Goal: Navigation & Orientation: Find specific page/section

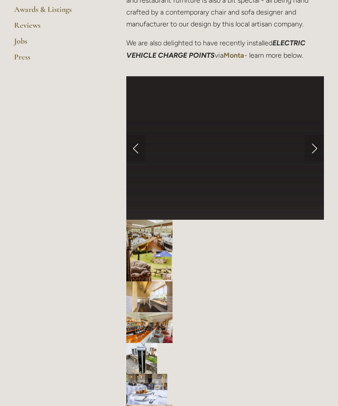
scroll to position [377, 0]
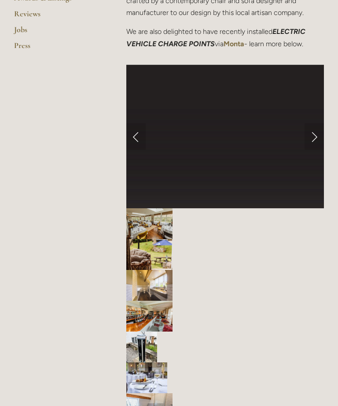
click at [316, 148] on link "Next Slide" at bounding box center [313, 136] width 19 height 26
click at [165, 239] on img "Slide 1" at bounding box center [149, 223] width 46 height 31
click at [154, 261] on img "Slide 2" at bounding box center [149, 254] width 46 height 31
click at [157, 300] on img "Slide 3" at bounding box center [149, 285] width 46 height 31
click at [159, 331] on img "Slide 4" at bounding box center [149, 315] width 46 height 31
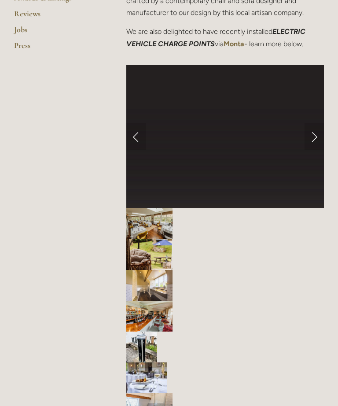
click at [168, 270] on img "Slide 2" at bounding box center [149, 254] width 46 height 31
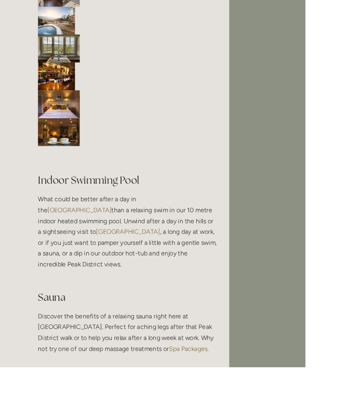
scroll to position [790, 84]
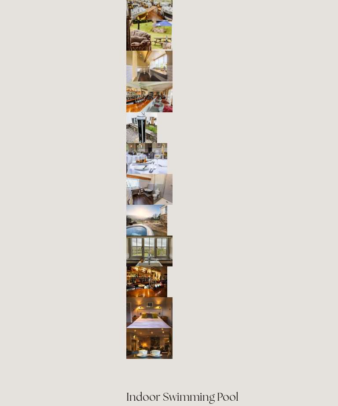
scroll to position [602, 0]
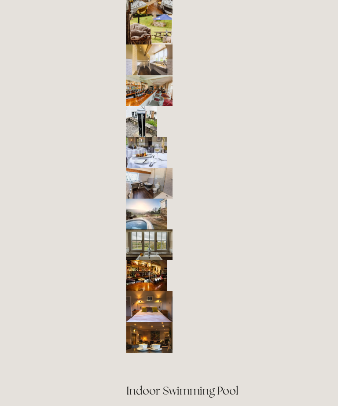
click at [150, 322] on img "Slide 11" at bounding box center [149, 306] width 46 height 31
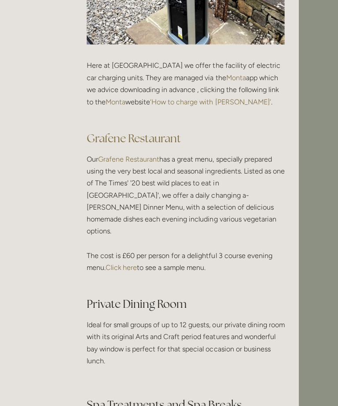
scroll to position [1533, 40]
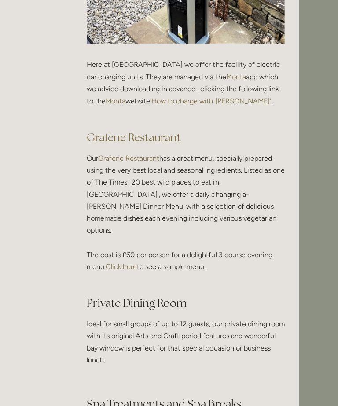
click at [162, 144] on link "Grafene Restaurant" at bounding box center [133, 137] width 94 height 14
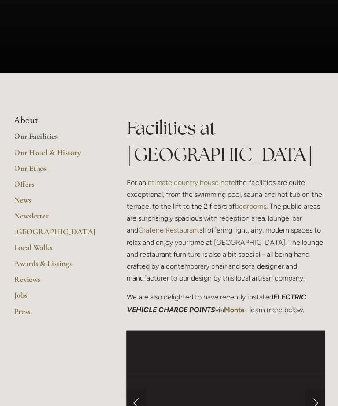
scroll to position [112, 0]
click at [73, 145] on link "Our Facilities" at bounding box center [56, 139] width 84 height 16
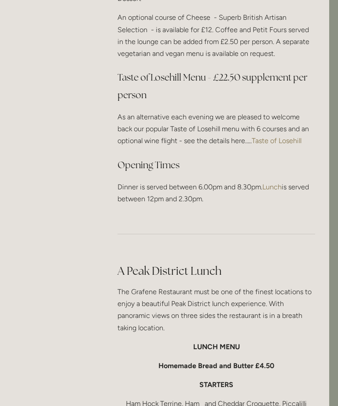
scroll to position [1126, 9]
click at [263, 137] on link "Taste of Losehill" at bounding box center [277, 141] width 50 height 8
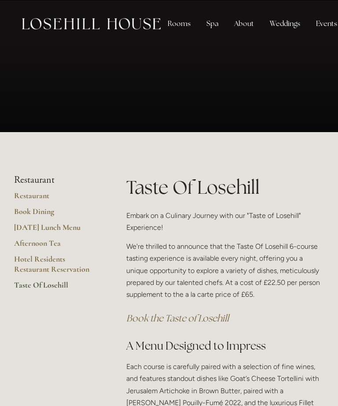
click at [172, 30] on div "Rooms" at bounding box center [179, 24] width 37 height 18
click at [179, 19] on div "Rooms" at bounding box center [179, 24] width 37 height 18
click at [182, 26] on div "Rooms" at bounding box center [179, 24] width 37 height 18
click at [192, 29] on div "Rooms" at bounding box center [179, 24] width 37 height 18
click at [177, 31] on div "Rooms" at bounding box center [179, 24] width 37 height 18
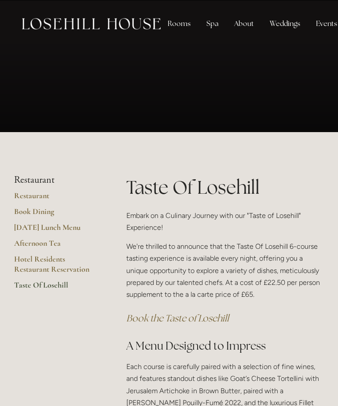
click at [175, 30] on div "Rooms" at bounding box center [179, 24] width 37 height 18
click at [174, 32] on div "Rooms" at bounding box center [179, 24] width 37 height 18
click at [166, 32] on div "Rooms" at bounding box center [179, 24] width 37 height 18
click at [167, 30] on div "Rooms" at bounding box center [179, 24] width 37 height 18
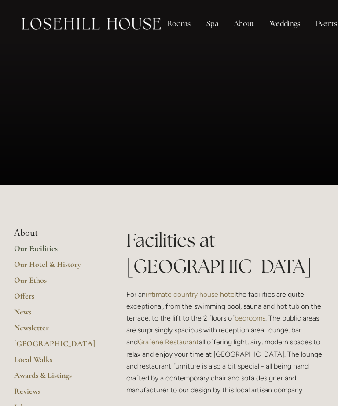
click at [174, 24] on div "Rooms" at bounding box center [179, 24] width 37 height 18
click at [178, 22] on div "Rooms" at bounding box center [179, 24] width 37 height 18
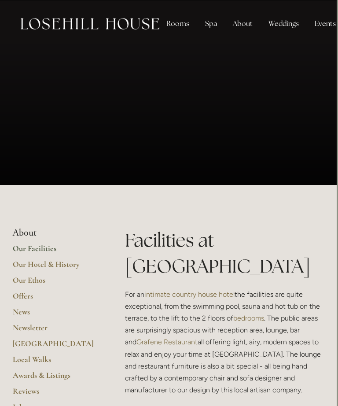
click at [176, 23] on div "Rooms" at bounding box center [177, 24] width 37 height 18
click at [173, 27] on div "Rooms" at bounding box center [177, 24] width 37 height 18
click at [172, 26] on div "Rooms" at bounding box center [177, 24] width 37 height 18
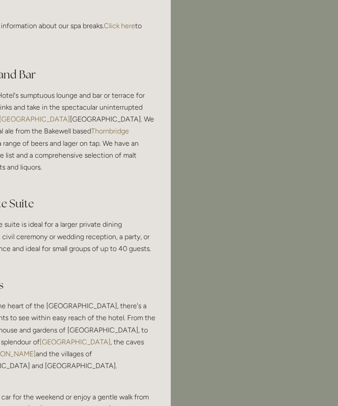
scroll to position [2029, 167]
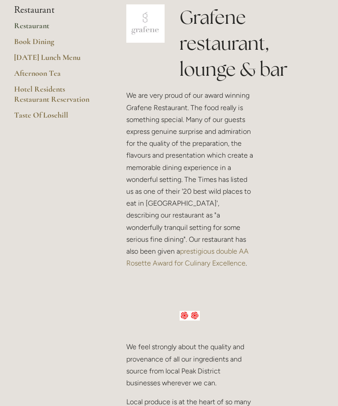
scroll to position [223, 0]
click at [68, 70] on link "Afternoon Tea" at bounding box center [56, 76] width 84 height 16
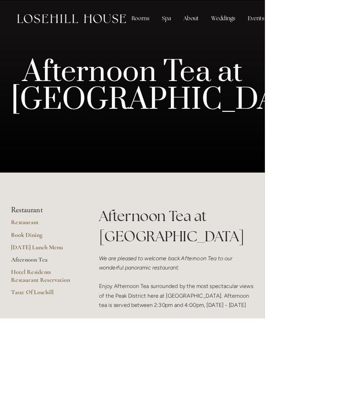
click at [174, 21] on div "Rooms" at bounding box center [179, 24] width 37 height 18
click at [166, 28] on div "Rooms" at bounding box center [179, 24] width 37 height 18
